Goal: Find specific page/section: Find specific page/section

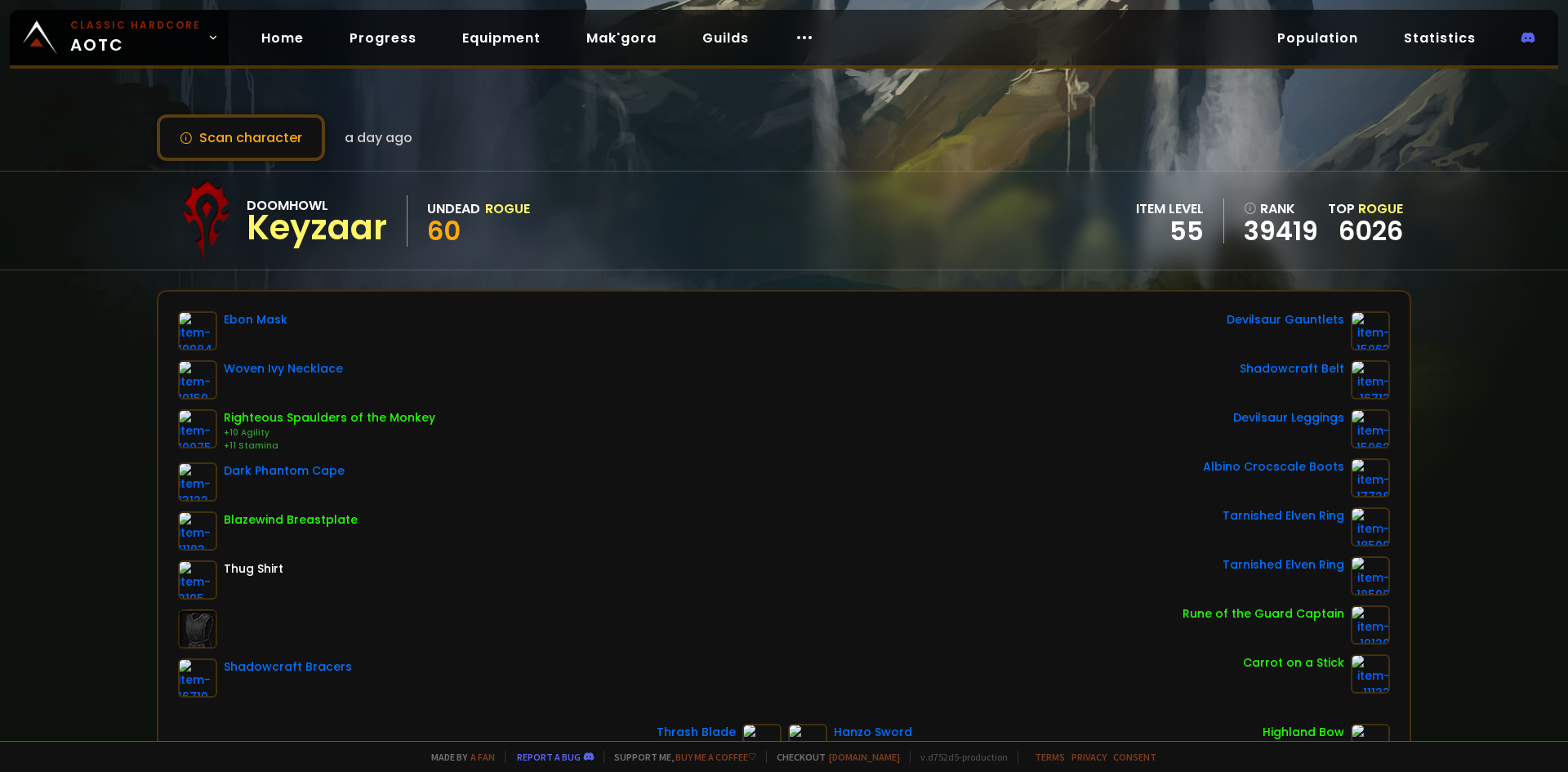
scroll to position [163, 0]
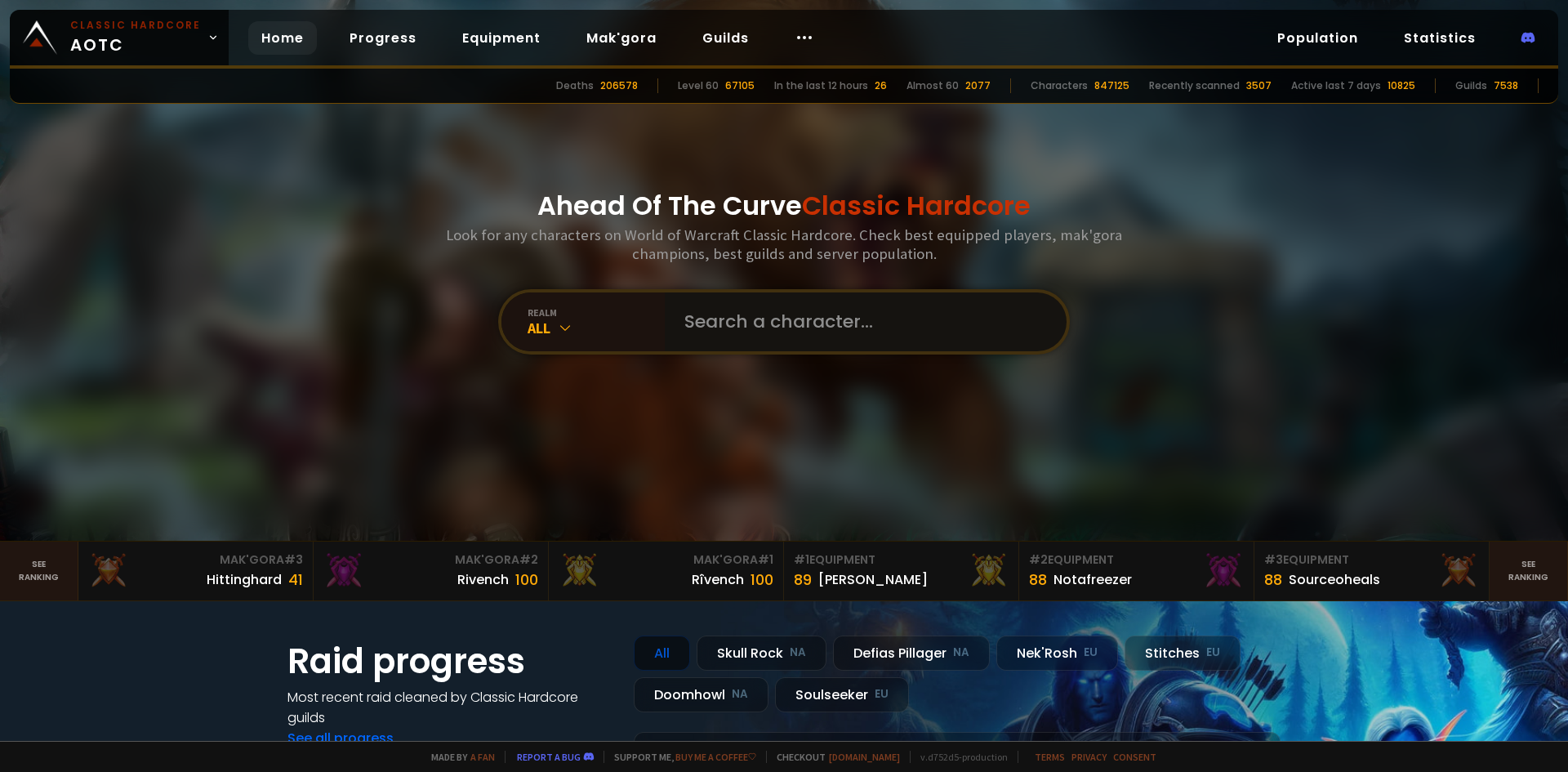
click at [752, 337] on input "text" at bounding box center [860, 321] width 372 height 59
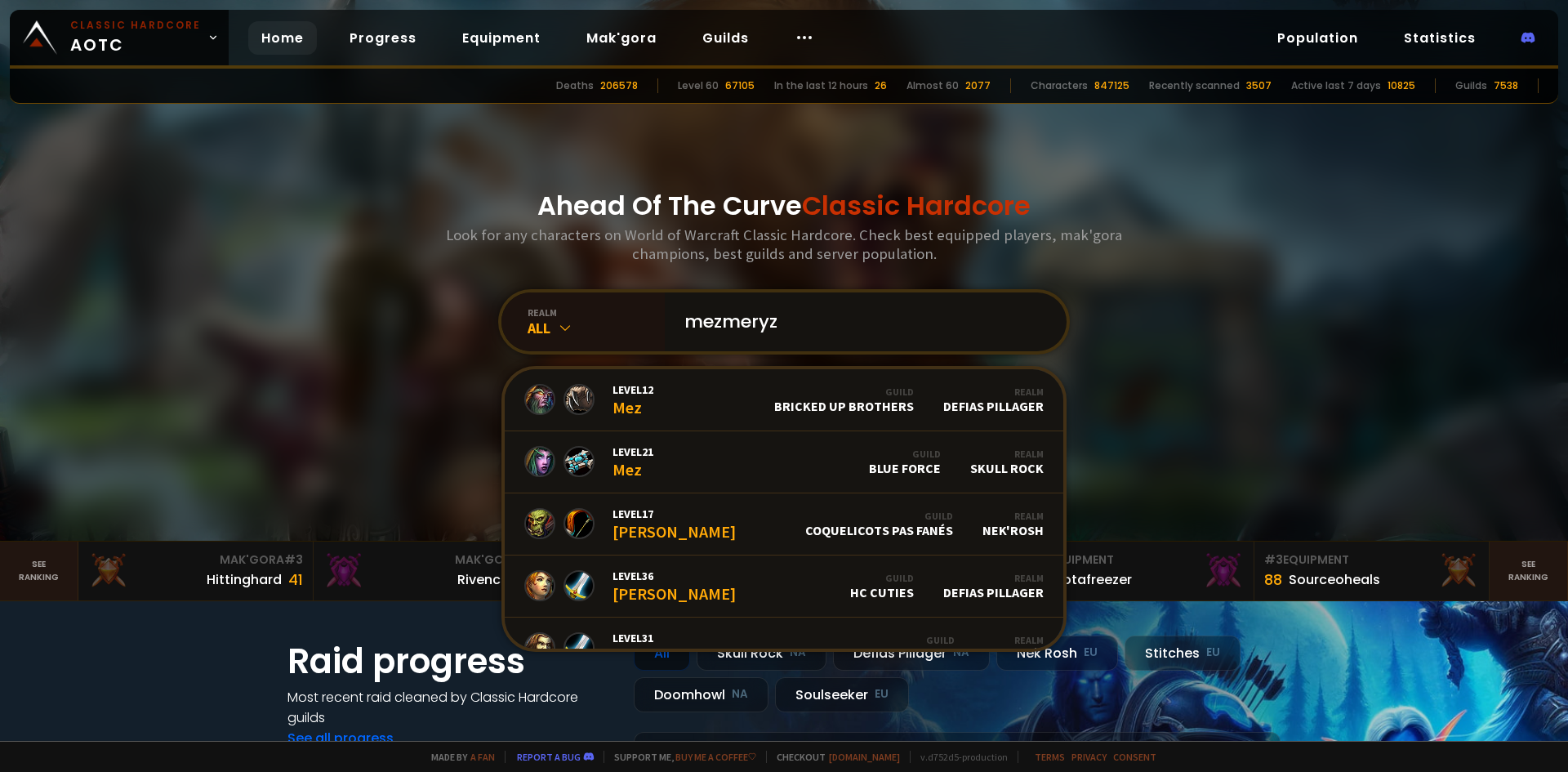
type input "mezmeryze"
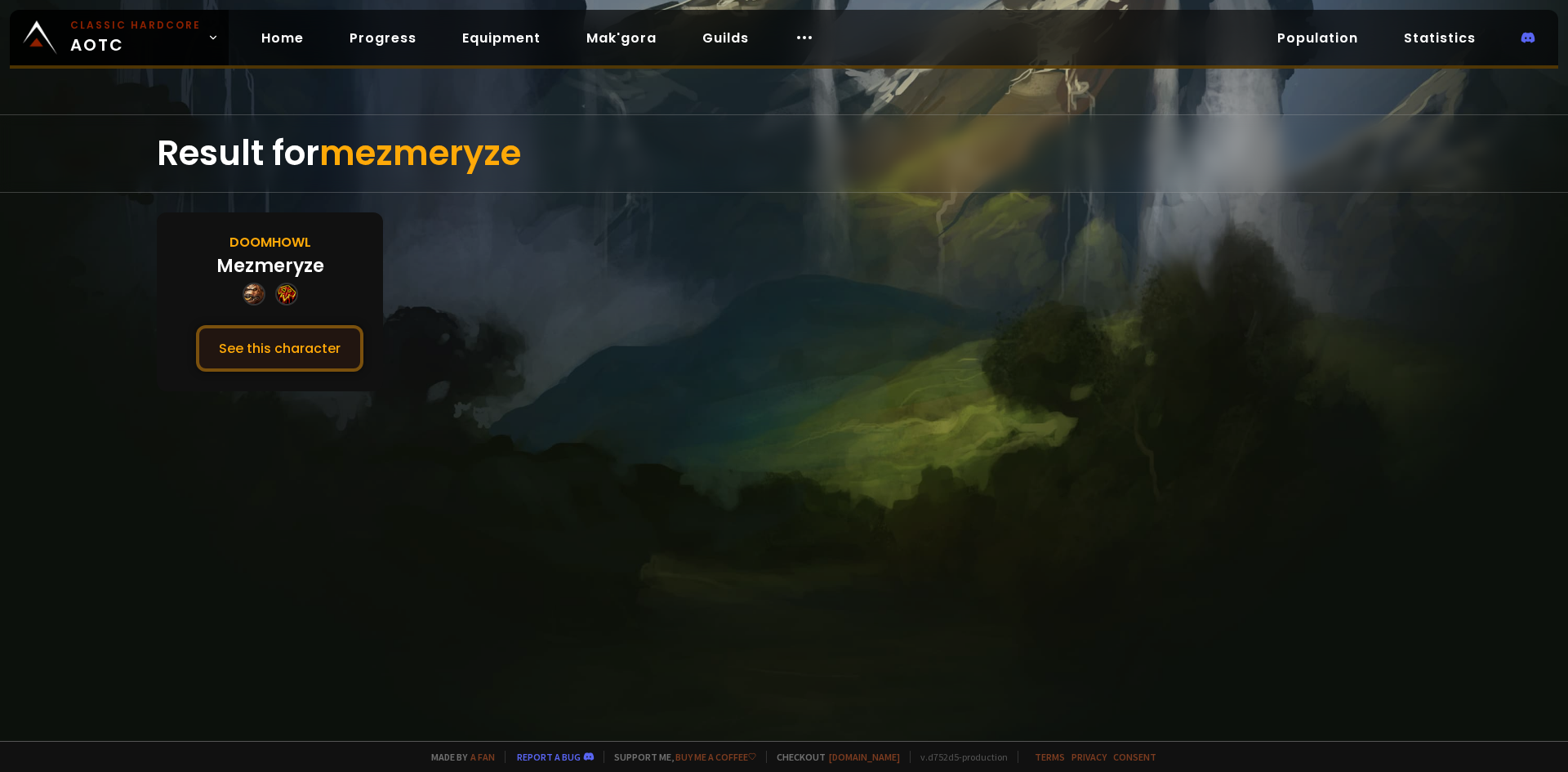
click at [255, 352] on button "See this character" at bounding box center [279, 348] width 168 height 46
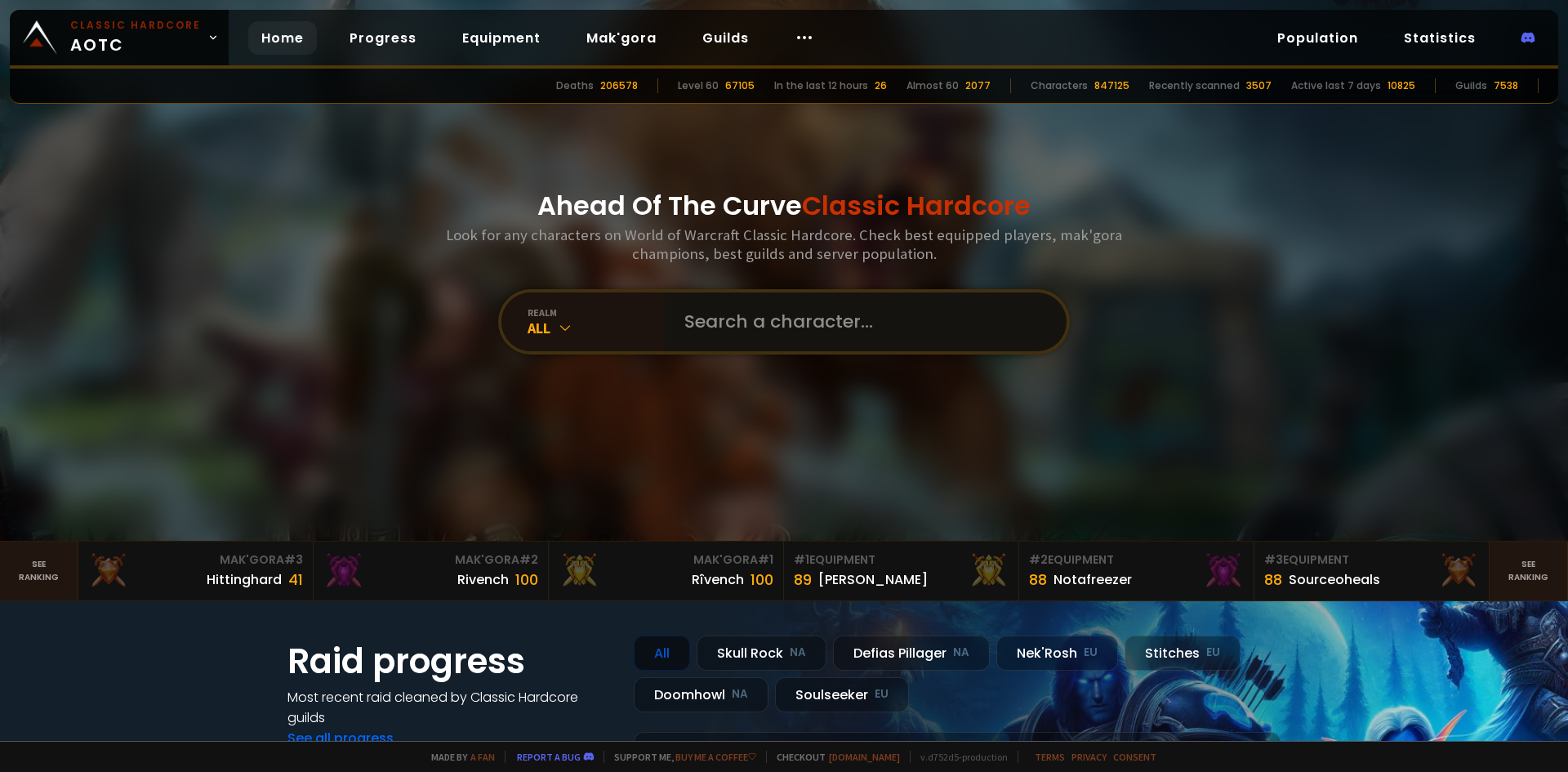
click at [684, 332] on input "text" at bounding box center [860, 321] width 372 height 59
type input "cyainhell"
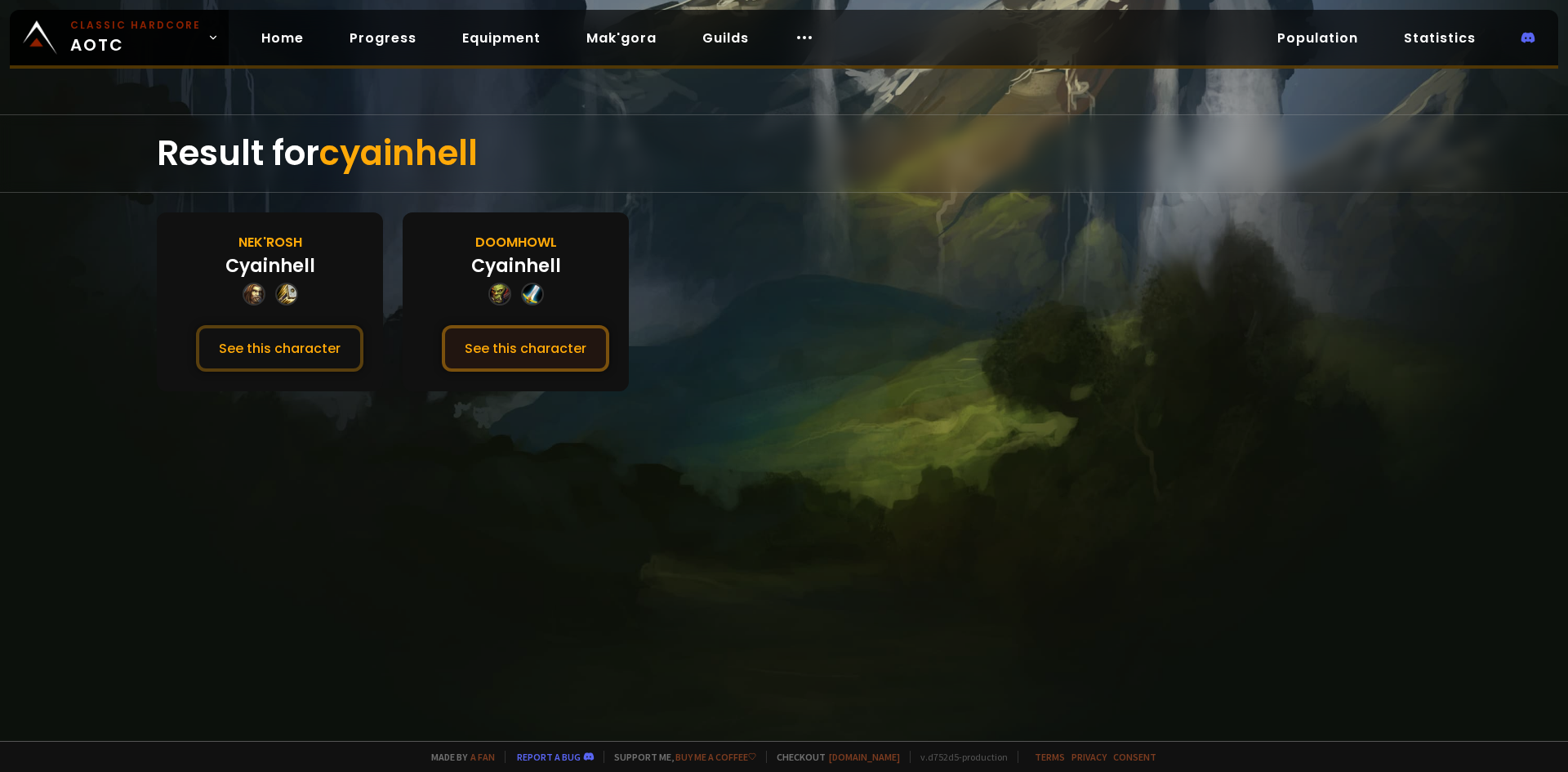
click at [478, 353] on button "See this character" at bounding box center [525, 348] width 168 height 46
